Goal: Task Accomplishment & Management: Manage account settings

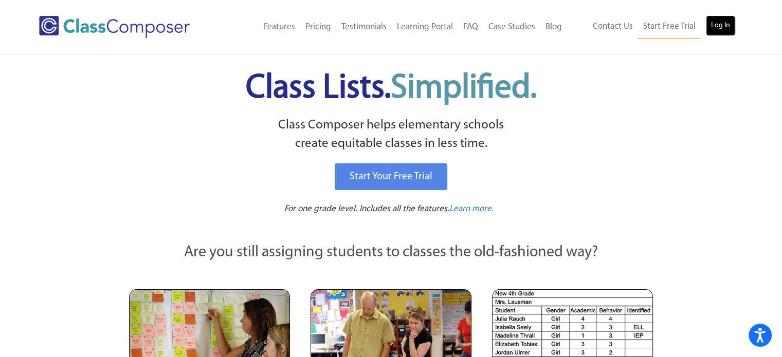
click at [733, 22] on link "Log In" at bounding box center [720, 25] width 29 height 21
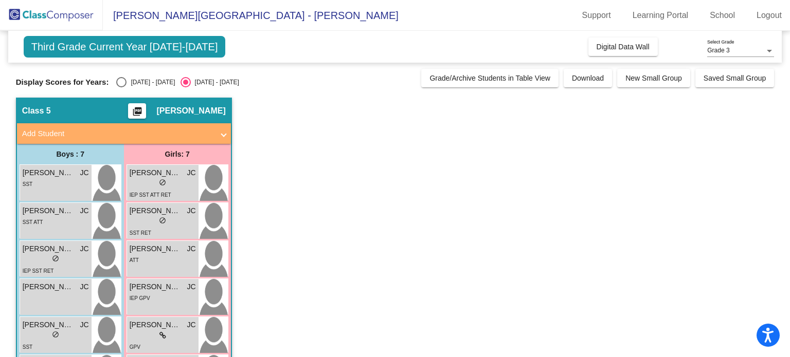
click at [121, 81] on div "Select an option" at bounding box center [121, 82] width 10 height 10
click at [121, 87] on input "2024 - 2025" at bounding box center [121, 87] width 1 height 1
radio input "true"
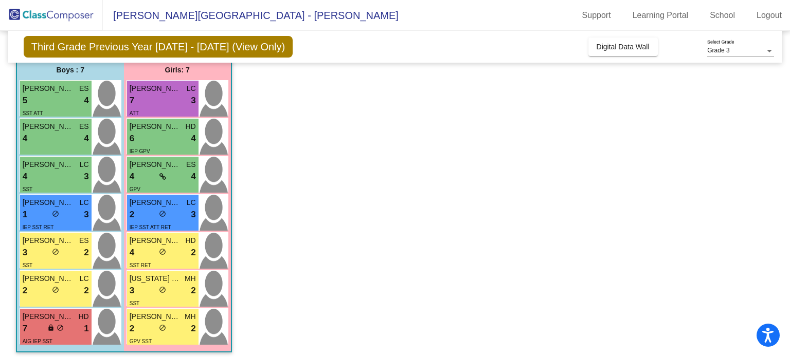
scroll to position [87, 0]
